Goal: Task Accomplishment & Management: Complete application form

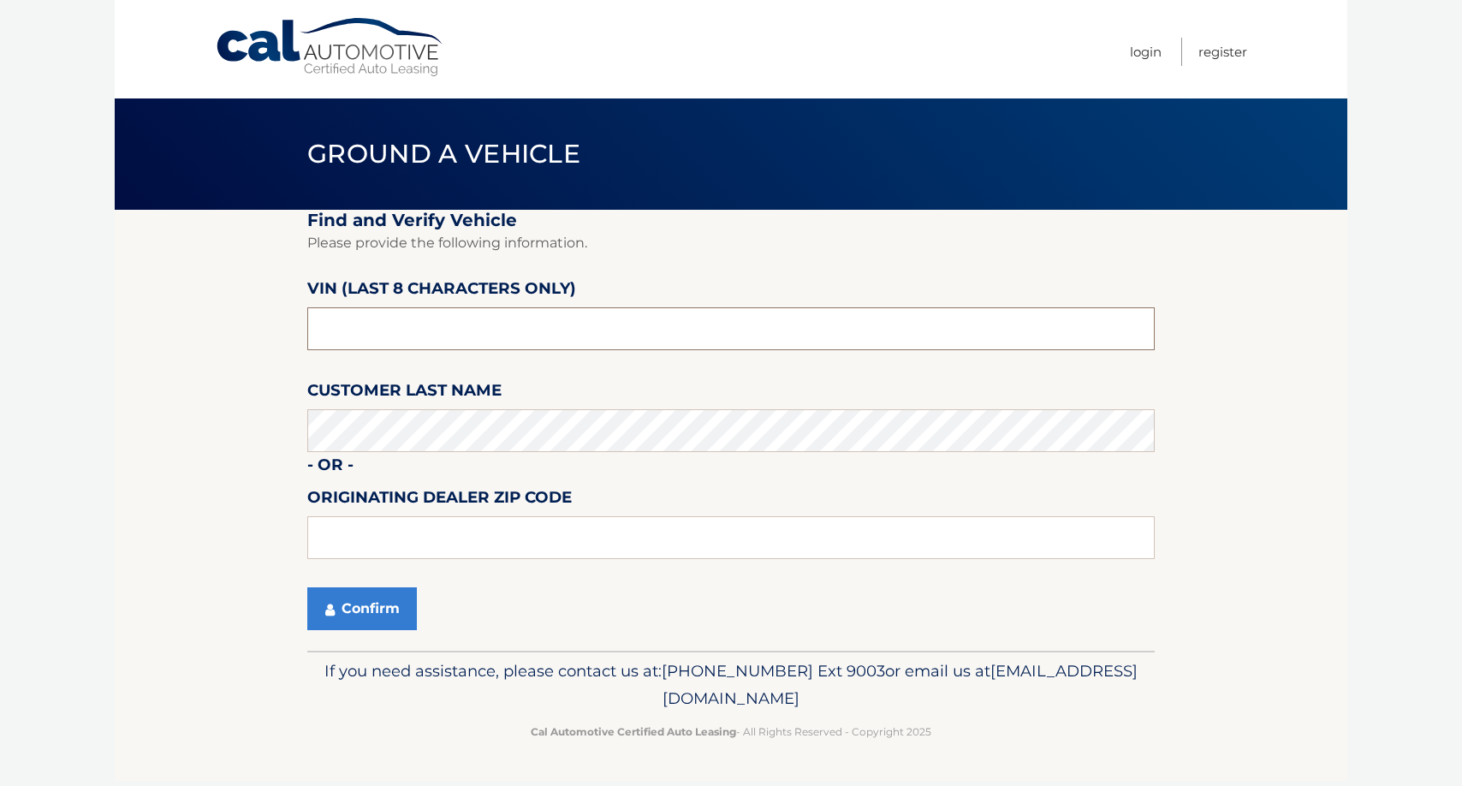
click at [438, 324] on input "text" at bounding box center [730, 328] width 847 height 43
type input "p3006632"
click at [376, 609] on button "Confirm" at bounding box center [362, 608] width 110 height 43
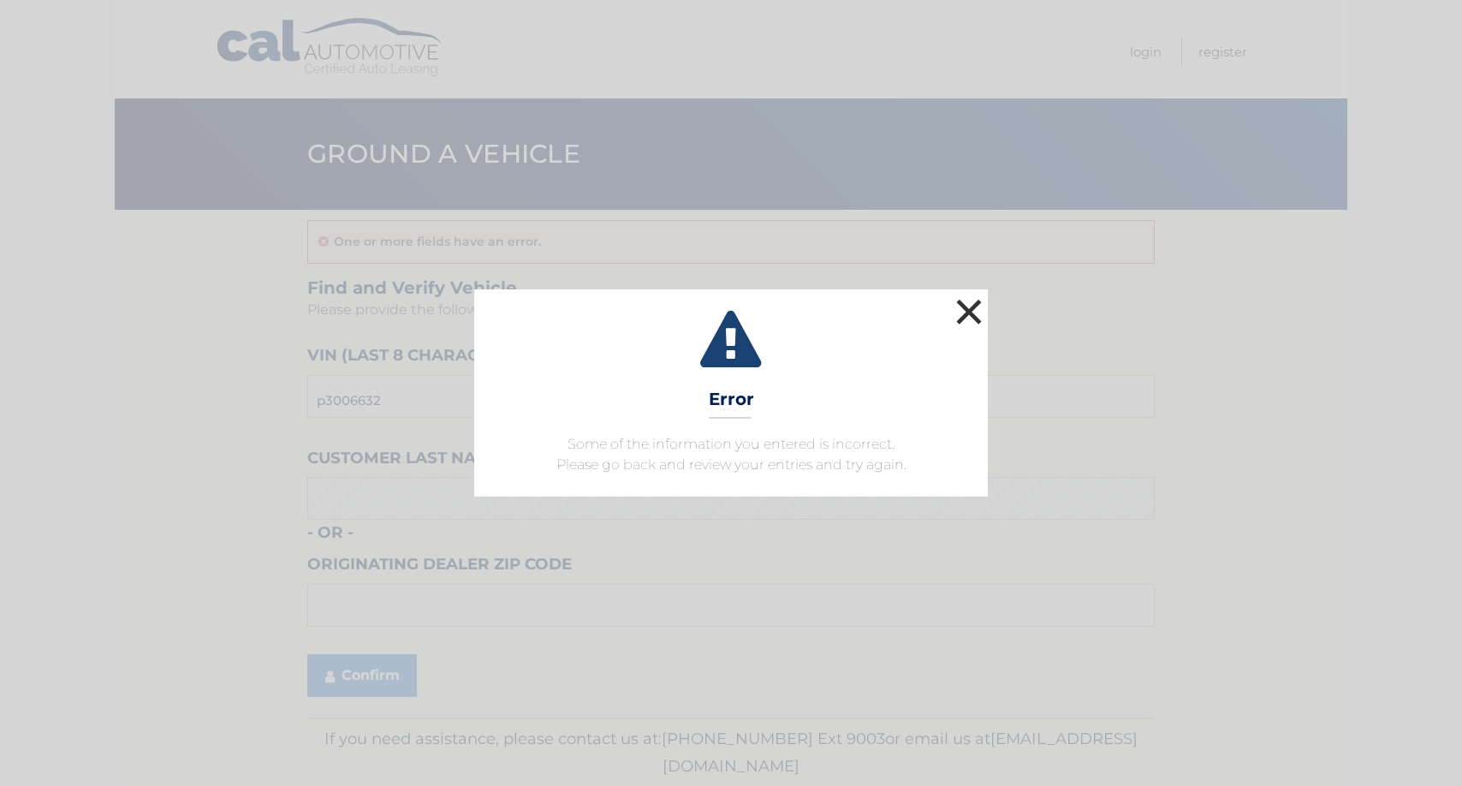
click at [976, 313] on button "×" at bounding box center [969, 311] width 34 height 34
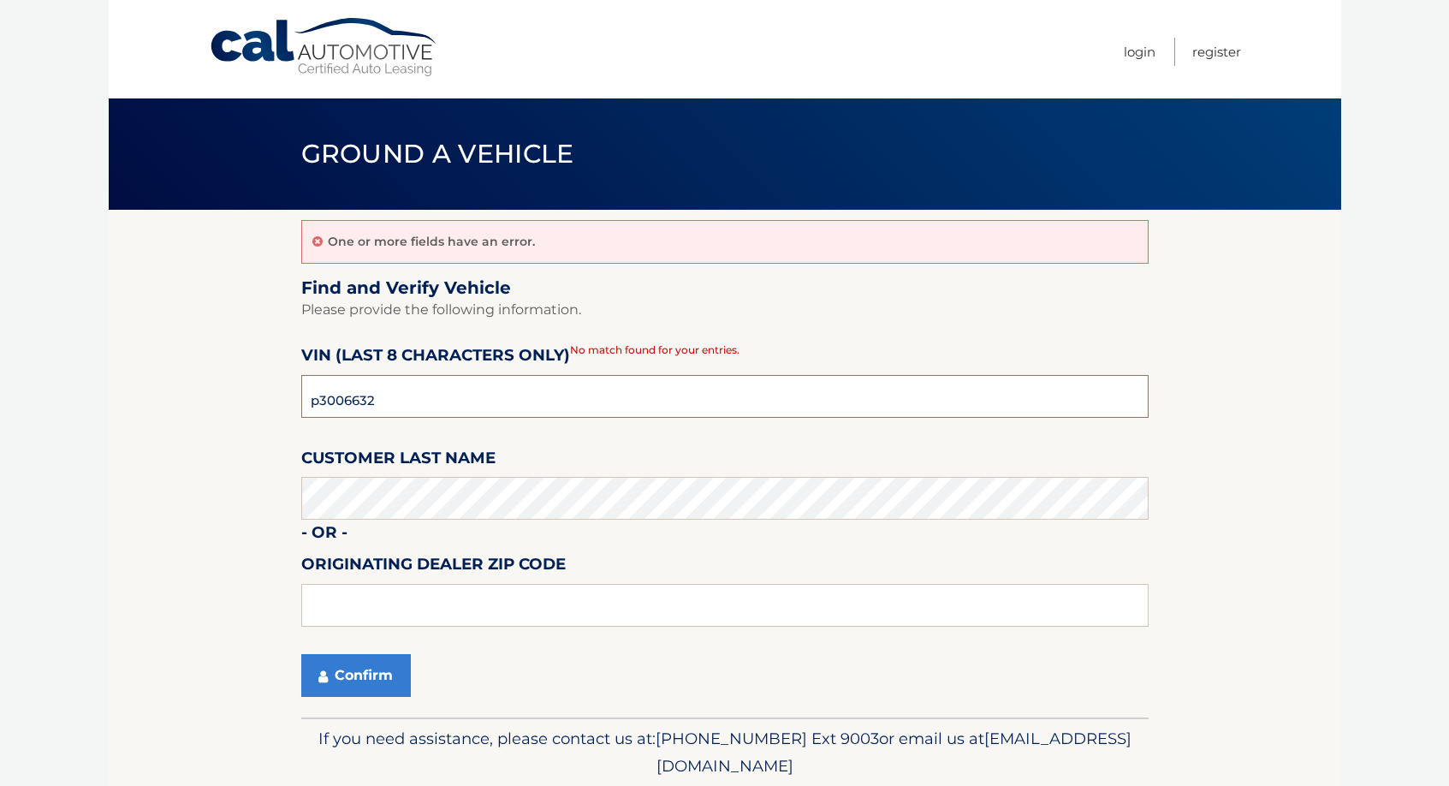
click at [386, 399] on input "p3006632" at bounding box center [724, 396] width 847 height 43
type input "p*******"
click at [377, 393] on input "text" at bounding box center [724, 396] width 847 height 43
type input "p3410631"
click at [365, 663] on button "Confirm" at bounding box center [356, 675] width 110 height 43
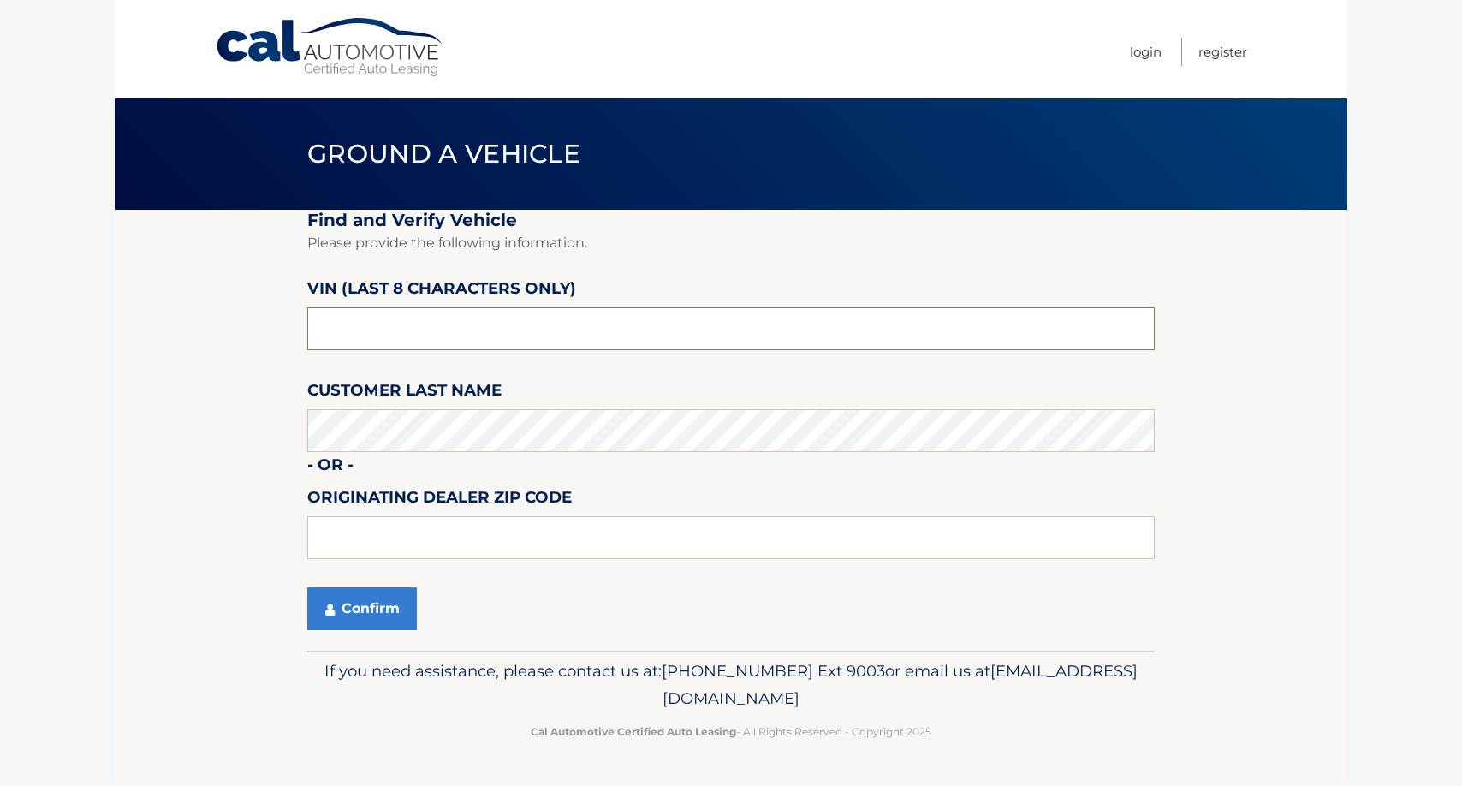
click at [386, 336] on input "text" at bounding box center [730, 328] width 847 height 43
click at [389, 333] on input "text" at bounding box center [730, 328] width 847 height 43
click at [413, 323] on input "text" at bounding box center [730, 328] width 847 height 43
type input "p3144337"
click at [385, 604] on button "Confirm" at bounding box center [362, 608] width 110 height 43
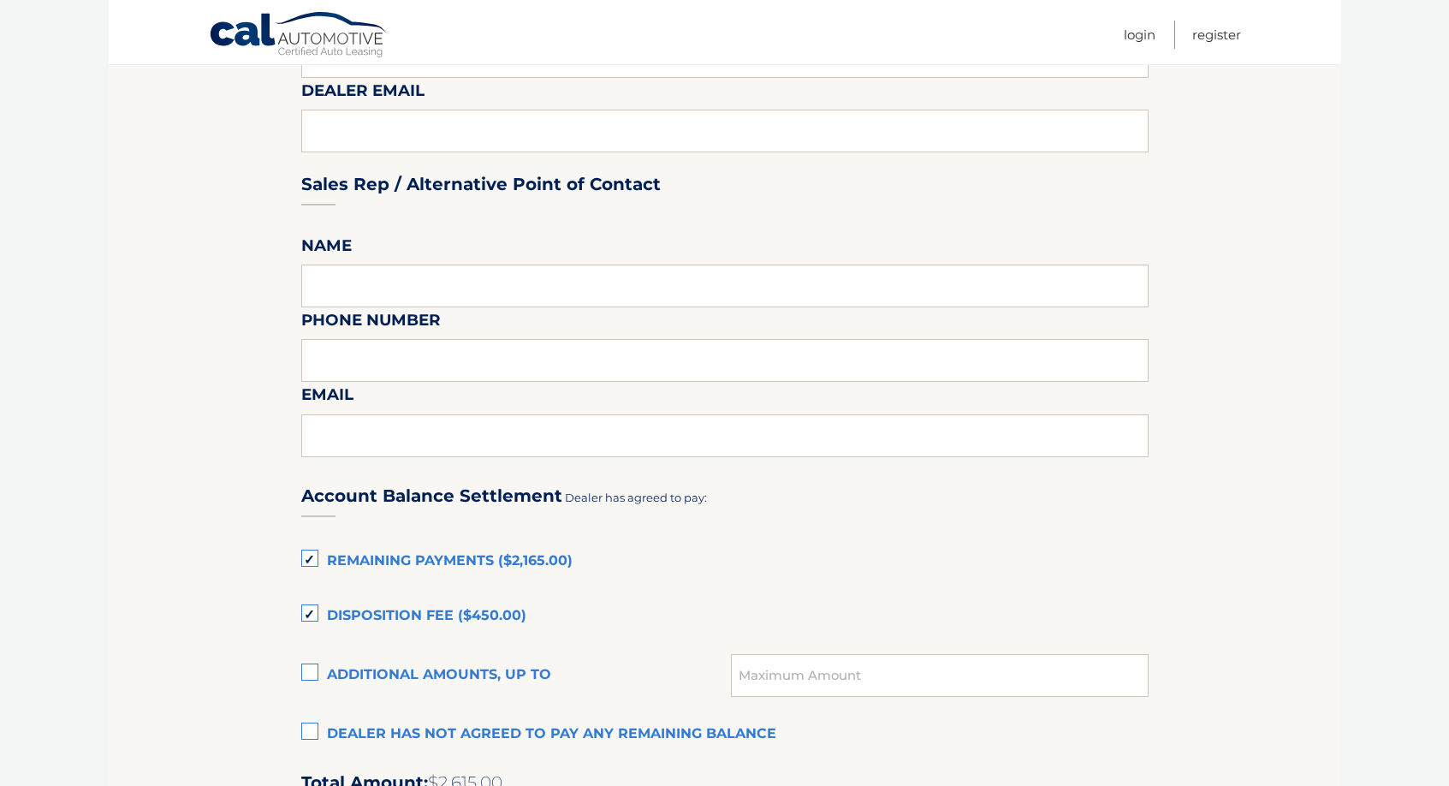
scroll to position [1027, 0]
